Goal: Information Seeking & Learning: Learn about a topic

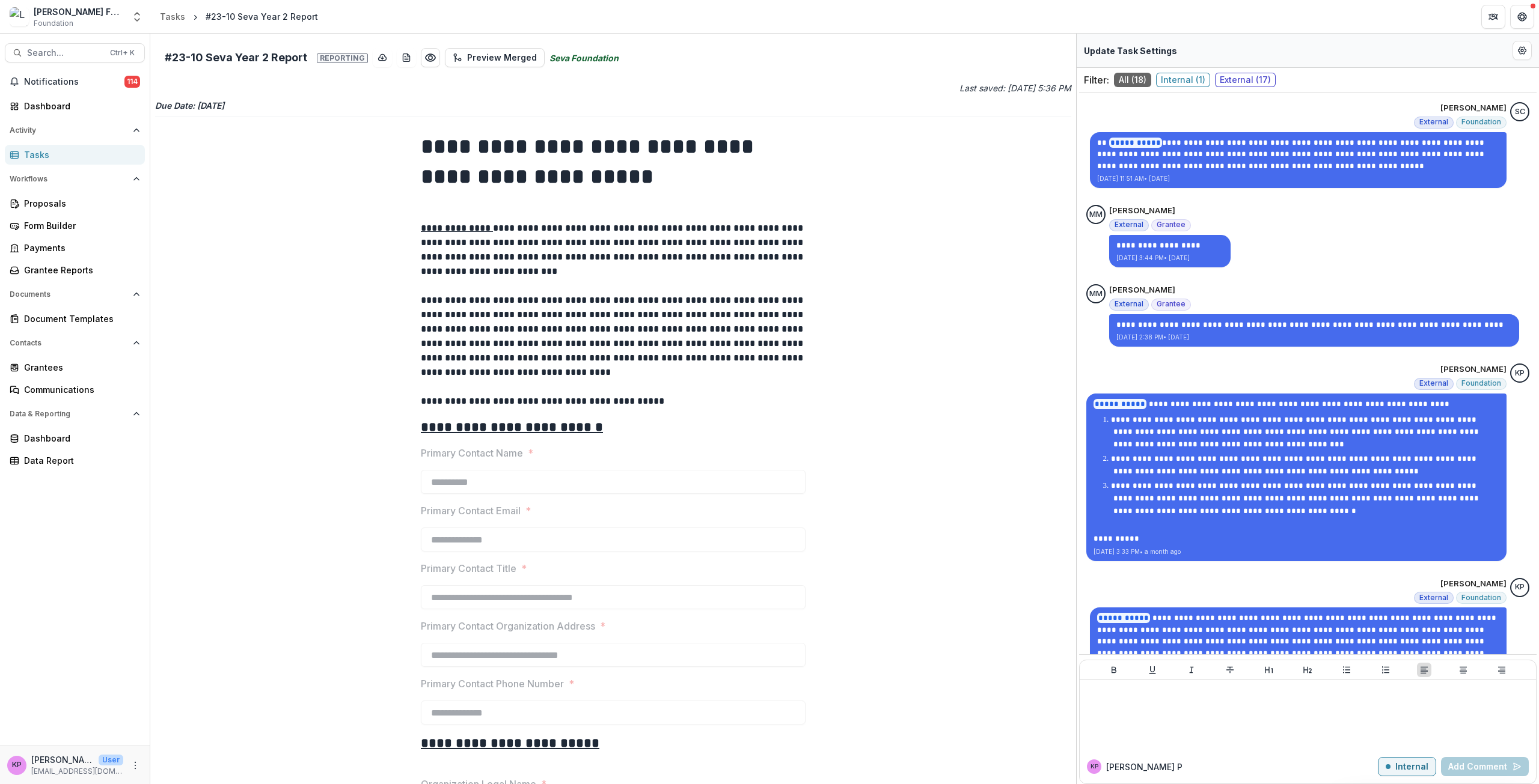
scroll to position [1316, 0]
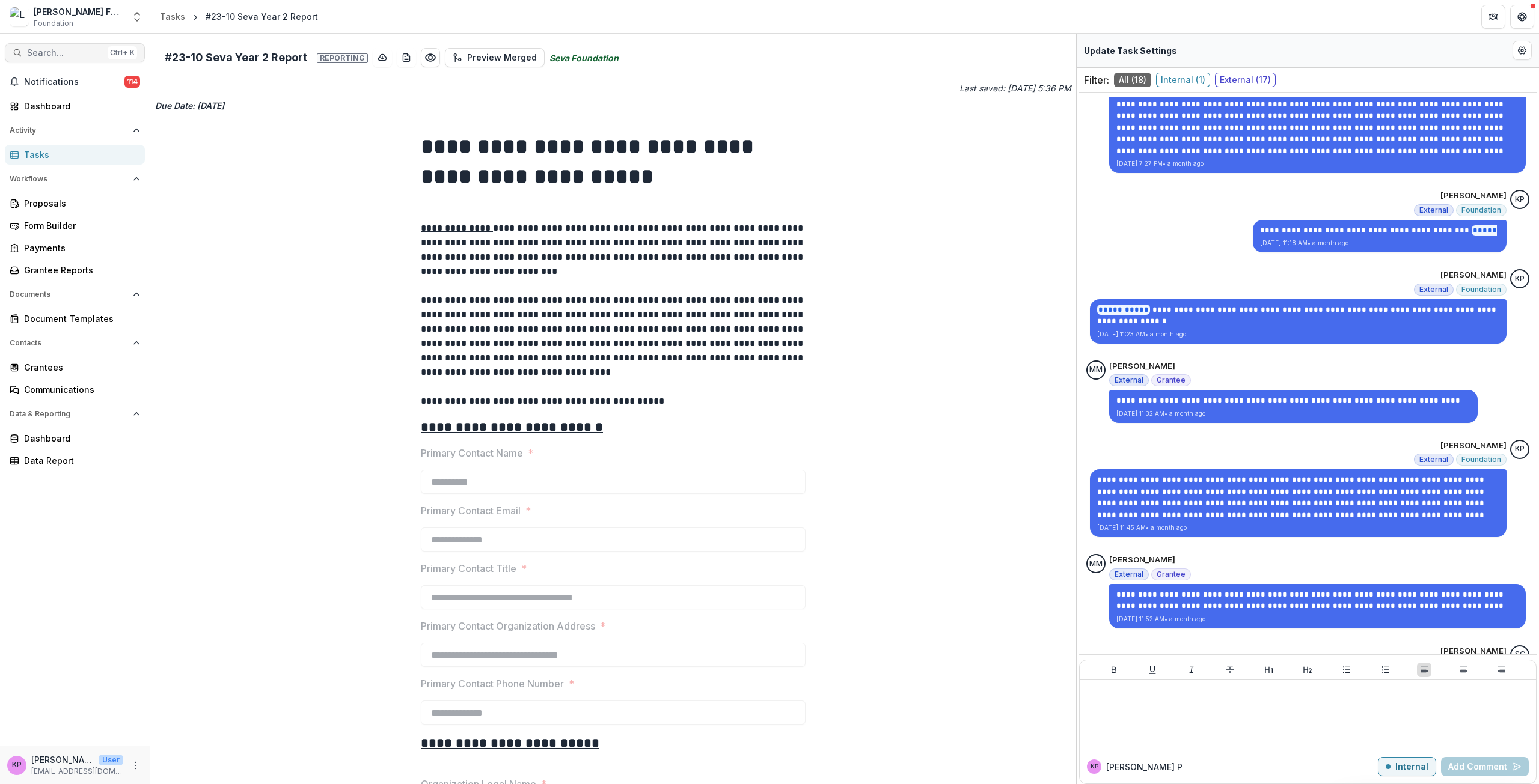
click at [75, 52] on span "Search..." at bounding box center [65, 53] width 76 height 10
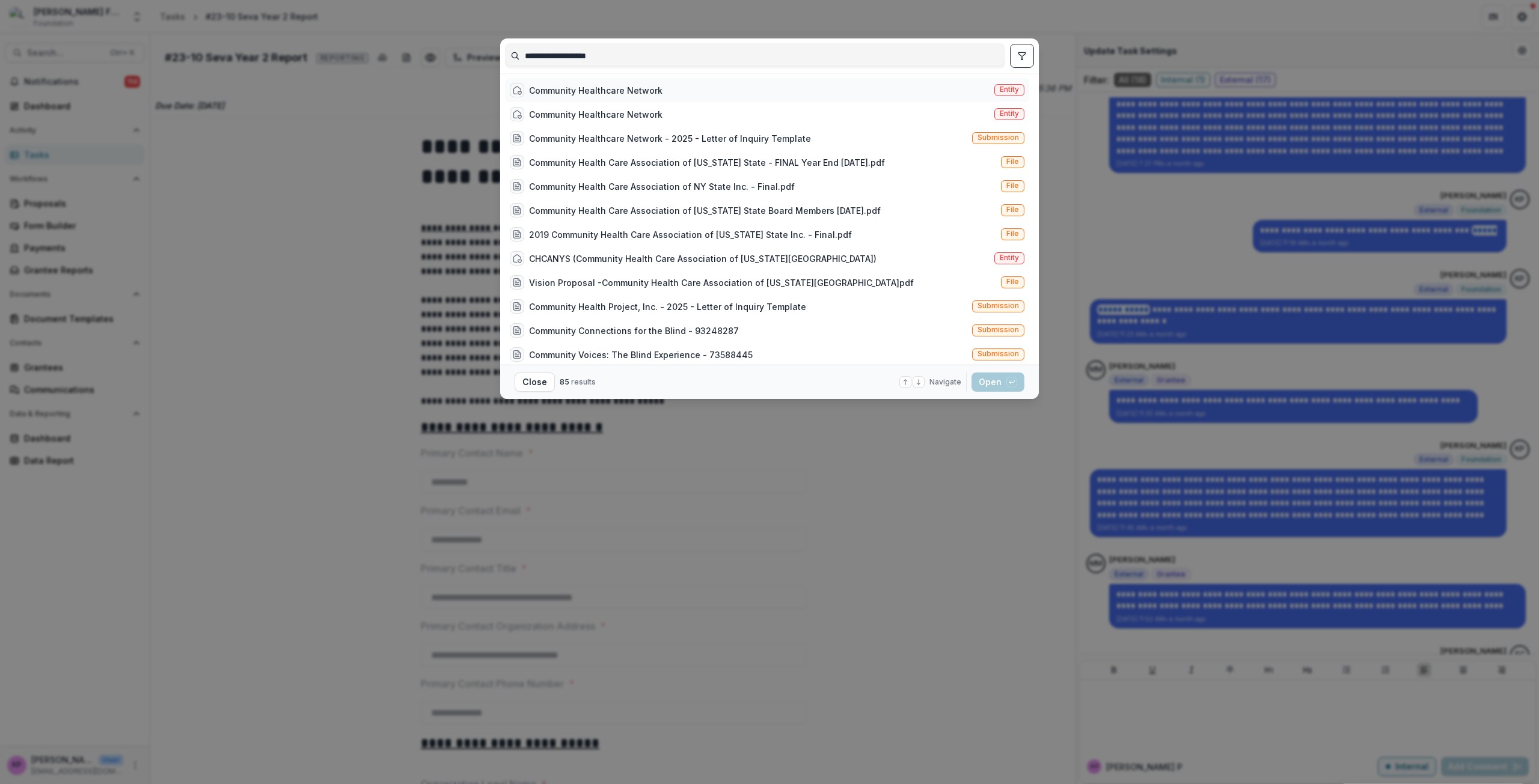
type input "**********"
click at [587, 94] on div "Community Healthcare Network" at bounding box center [596, 90] width 133 height 13
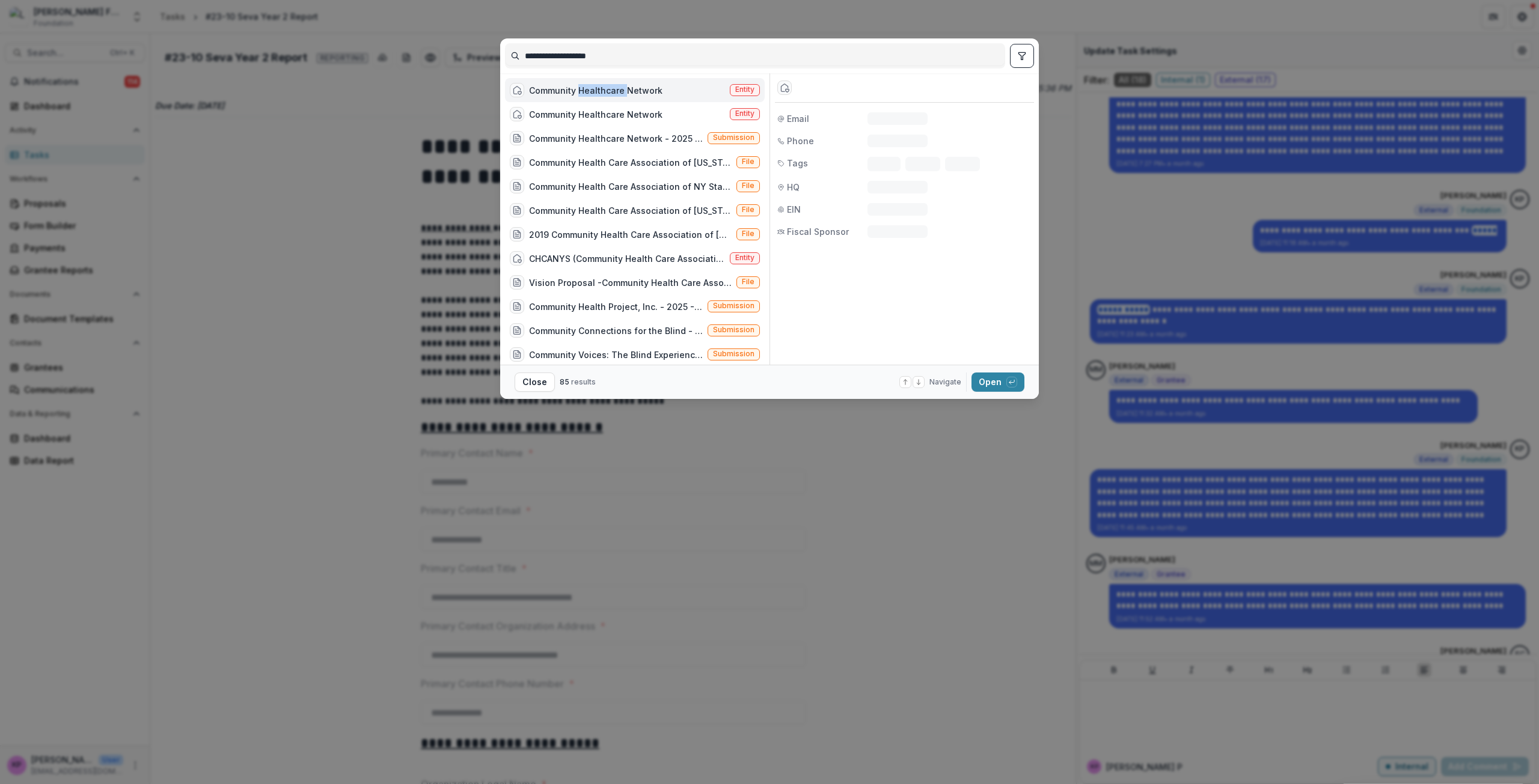
click at [587, 94] on div "Community Healthcare Network" at bounding box center [596, 90] width 133 height 13
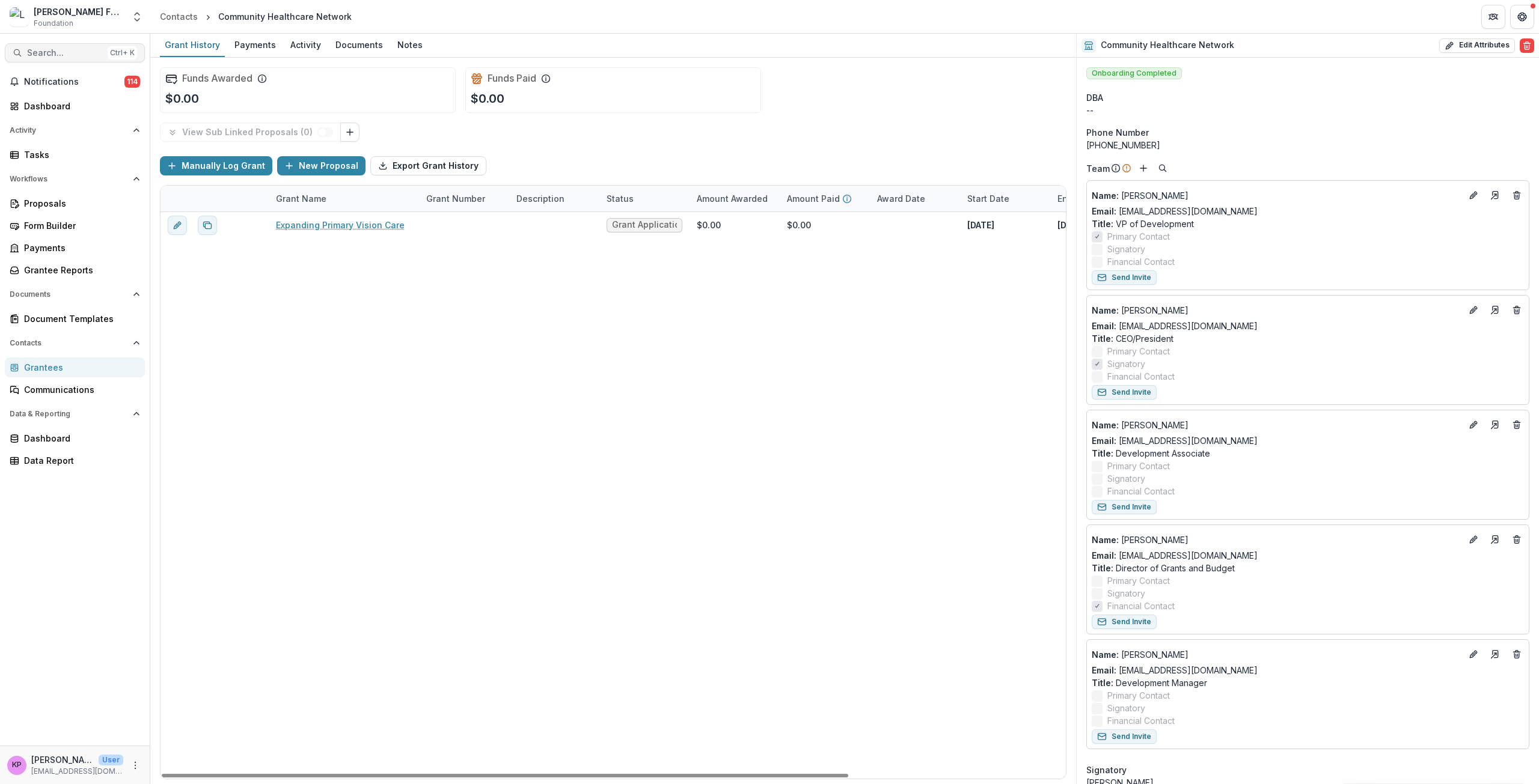
click at [76, 48] on span "Search..." at bounding box center [65, 53] width 76 height 10
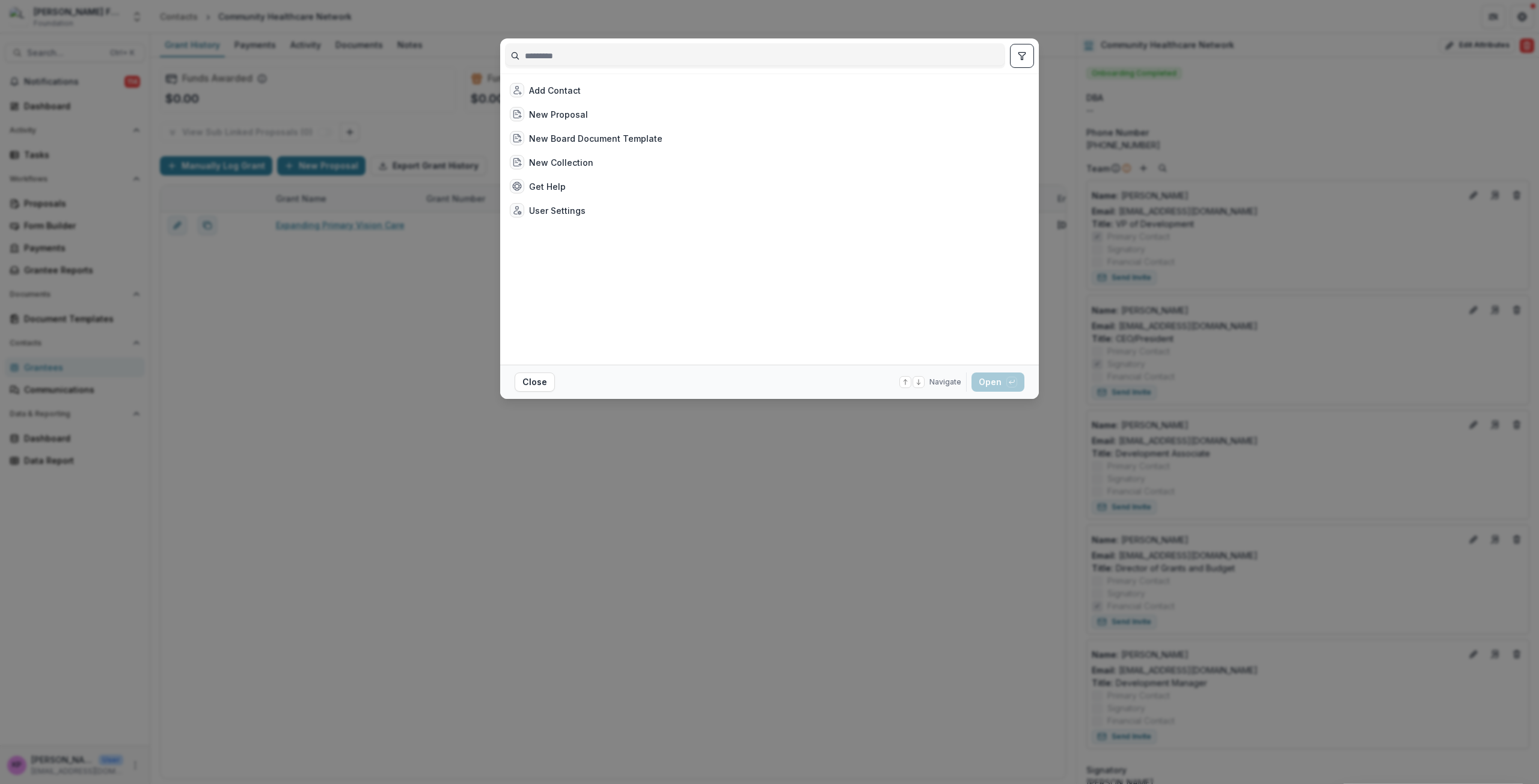
click at [556, 58] on input at bounding box center [755, 56] width 499 height 19
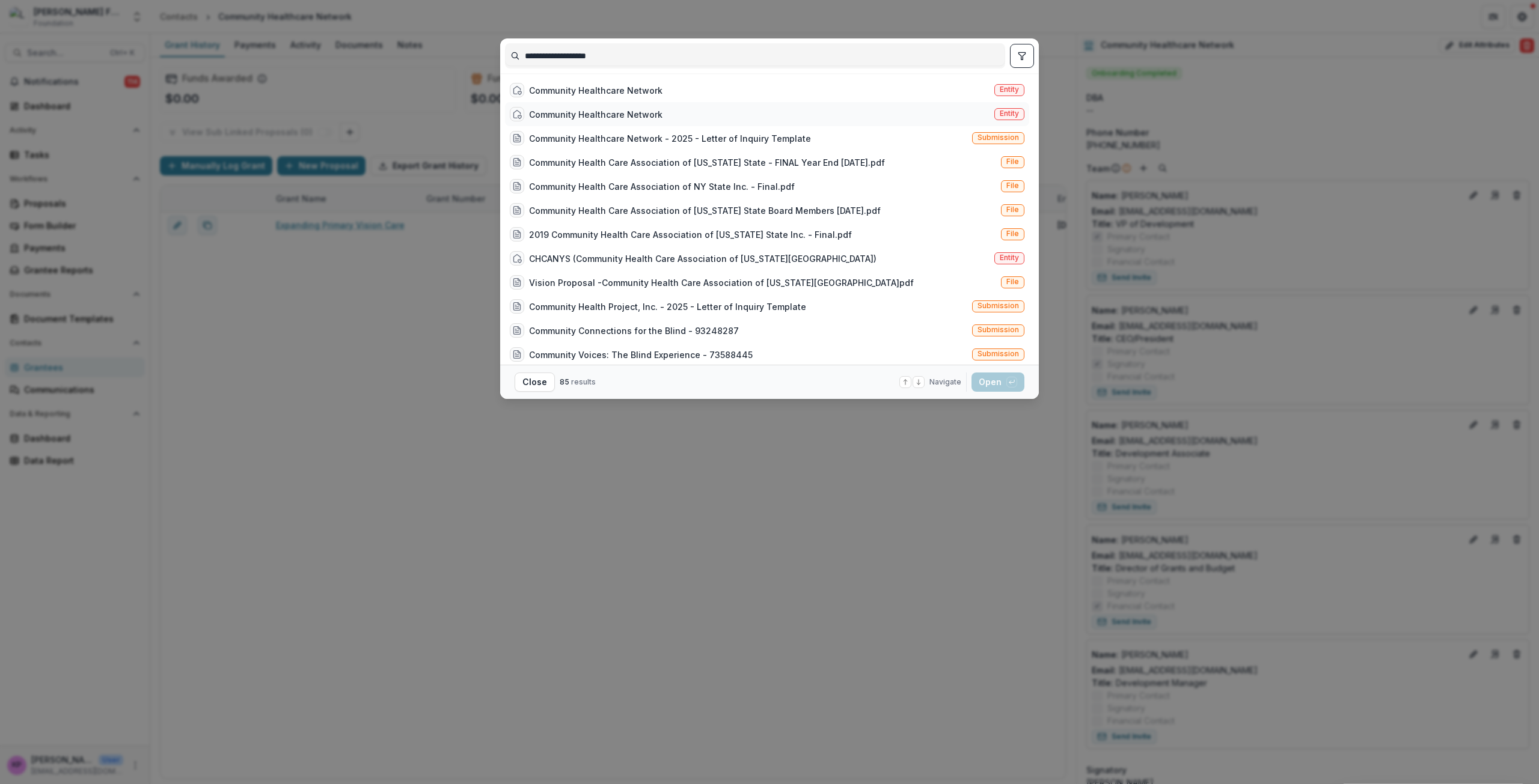
type input "**********"
click at [573, 117] on div "Community Healthcare Network" at bounding box center [596, 114] width 133 height 13
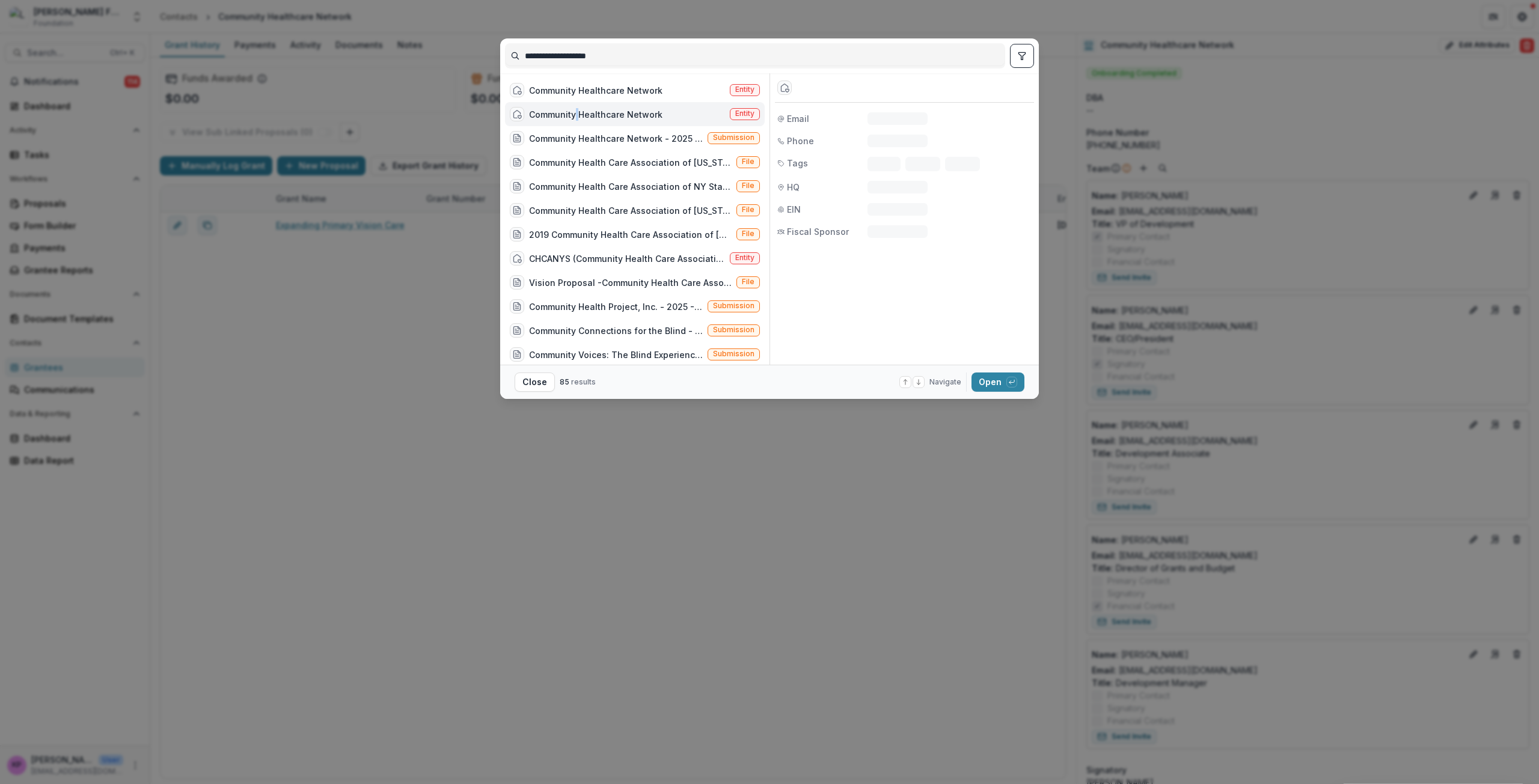
click at [573, 117] on div "Community Healthcare Network" at bounding box center [596, 114] width 133 height 13
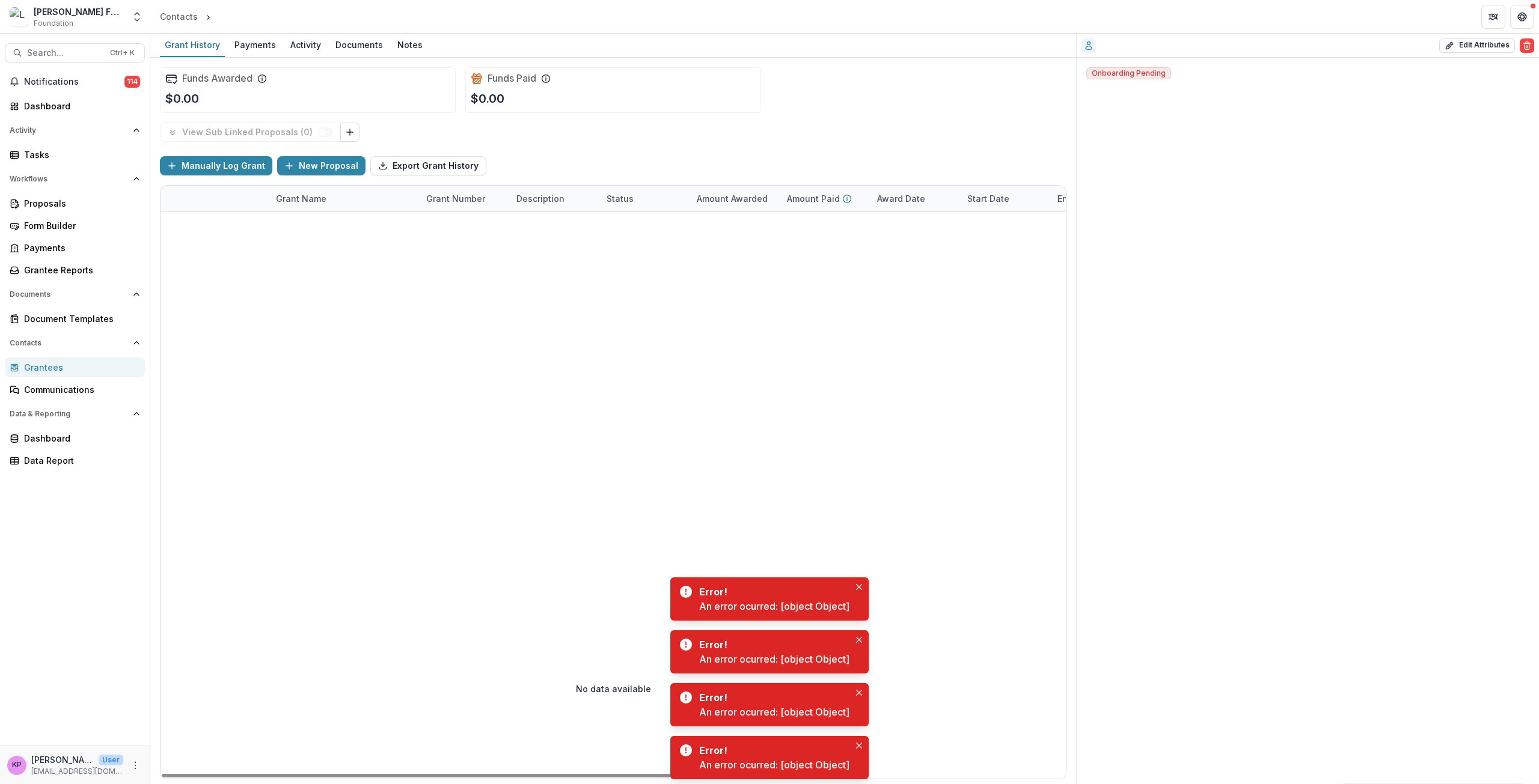
click at [531, 283] on div at bounding box center [756, 405] width 1191 height 386
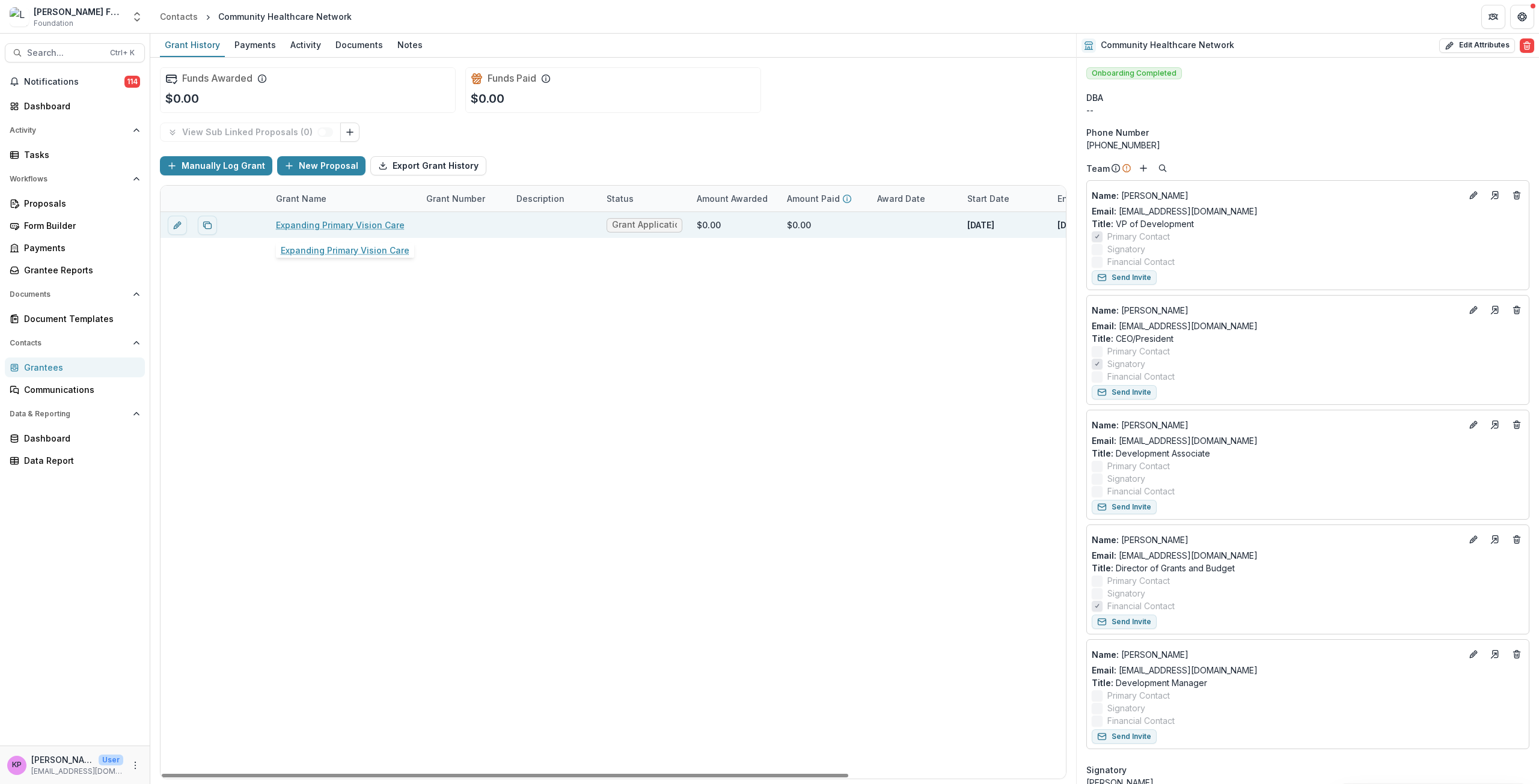
click at [341, 220] on link "Expanding Primary Vision Care" at bounding box center [340, 225] width 128 height 13
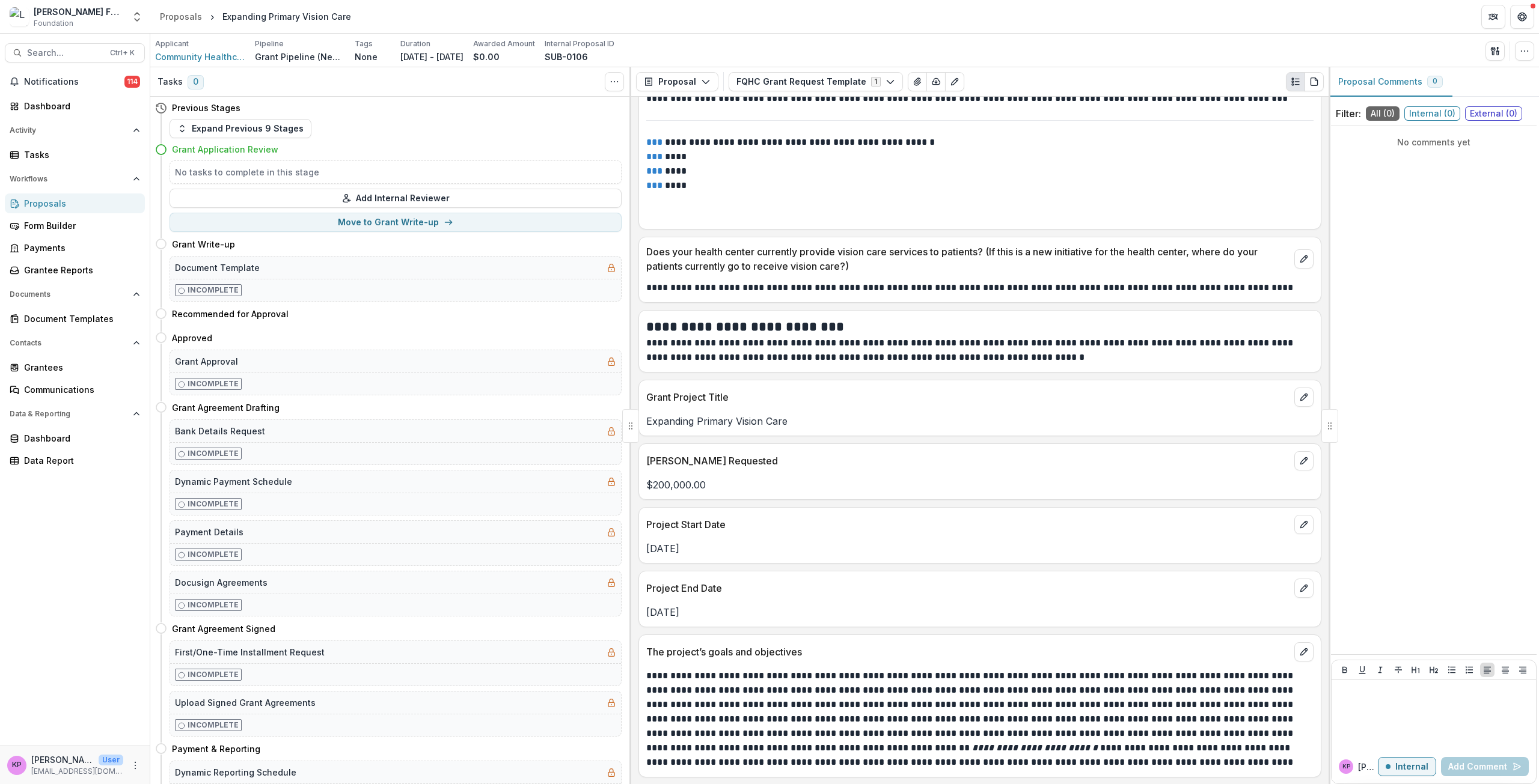
scroll to position [1983, 0]
